Goal: Find specific page/section: Find specific page/section

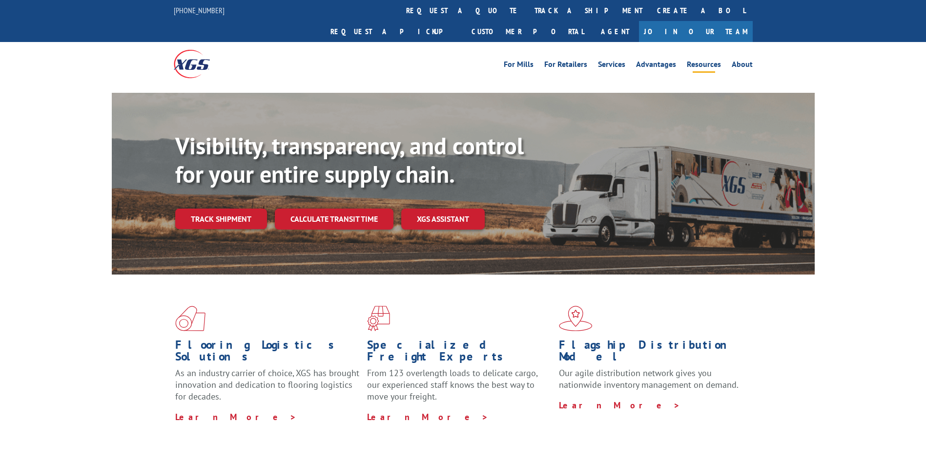
click at [705, 61] on link "Resources" at bounding box center [704, 66] width 34 height 11
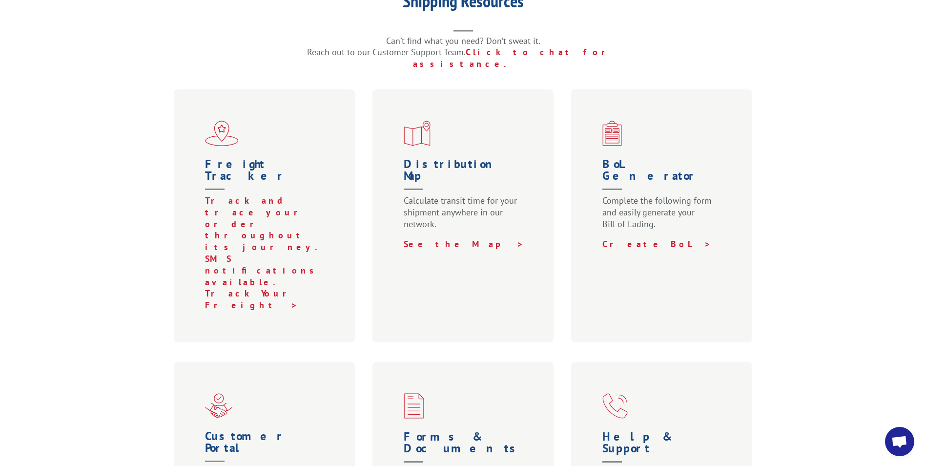
scroll to position [391, 0]
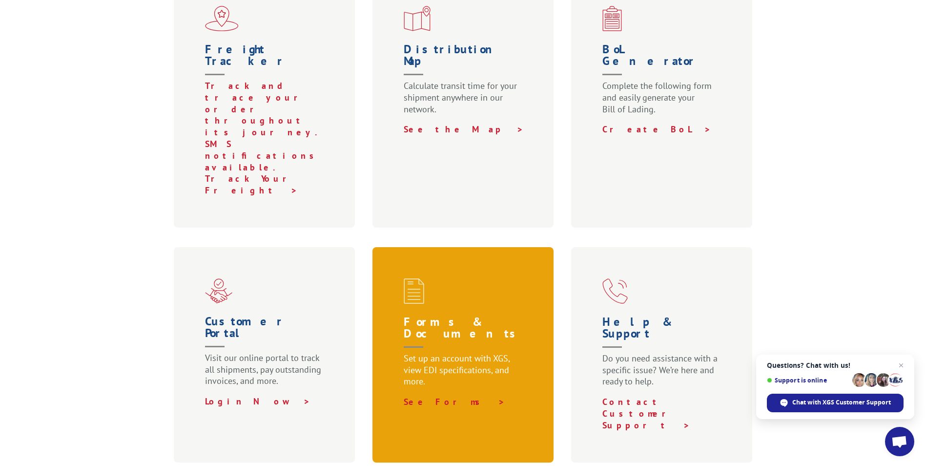
click at [451, 353] on p "Set up an account with XGS, view EDI specifications, and more." at bounding box center [465, 374] width 123 height 43
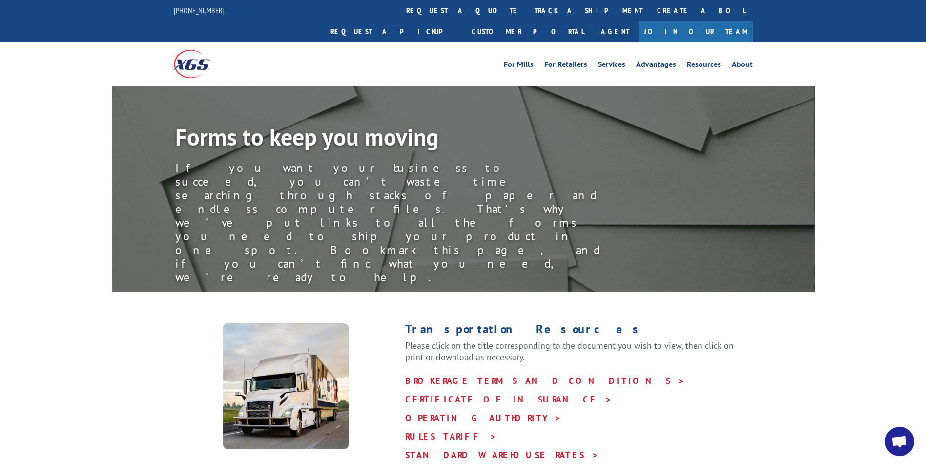
scroll to position [146, 0]
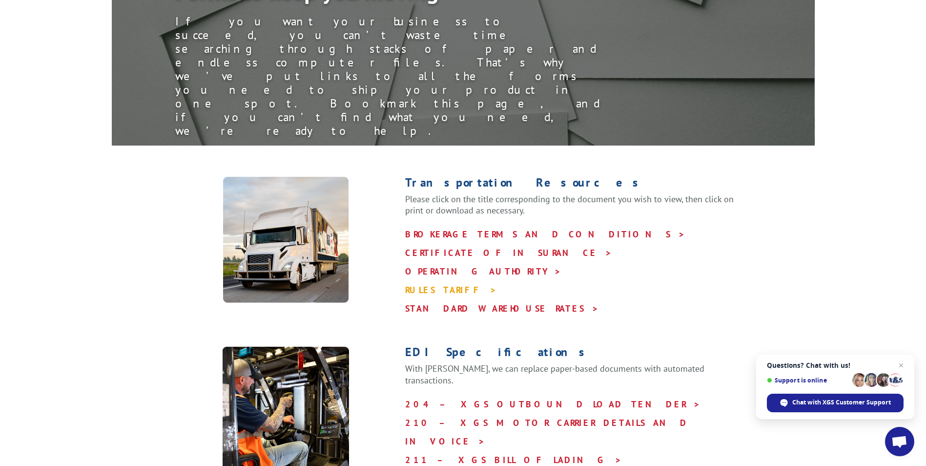
click at [436, 284] on link "RULES TARIFF >" at bounding box center [451, 289] width 92 height 11
